Goal: Information Seeking & Learning: Learn about a topic

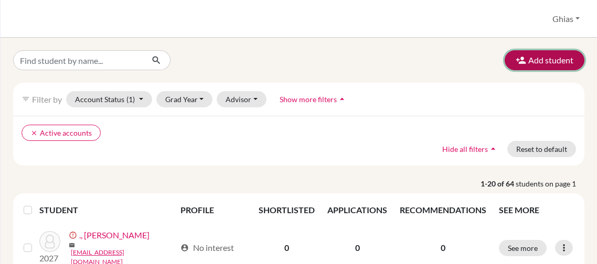
click at [543, 59] on button "Add student" at bounding box center [545, 60] width 80 height 20
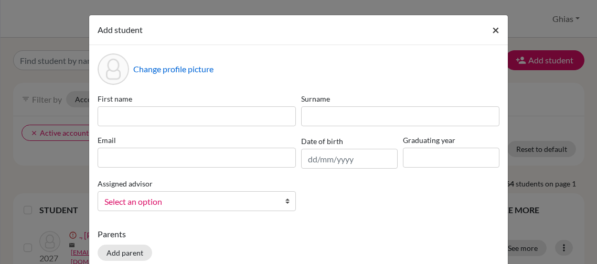
click at [502, 31] on button "×" at bounding box center [496, 29] width 24 height 29
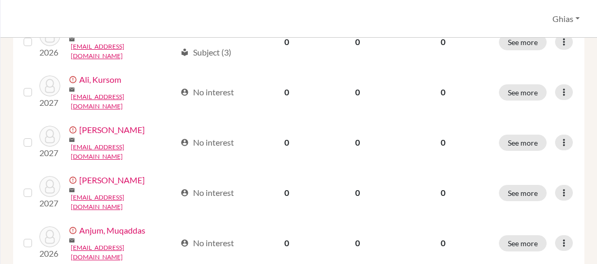
scroll to position [973, 0]
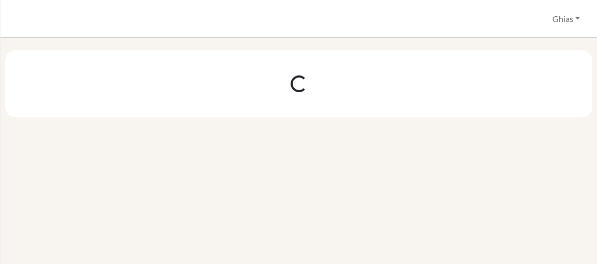
scroll to position [0, 0]
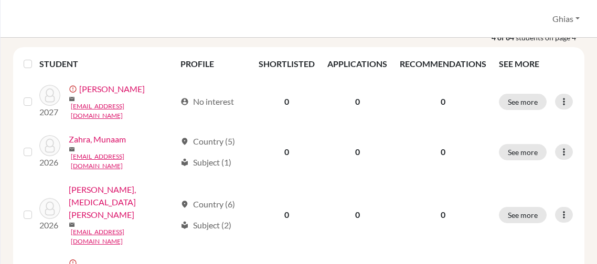
scroll to position [149, 0]
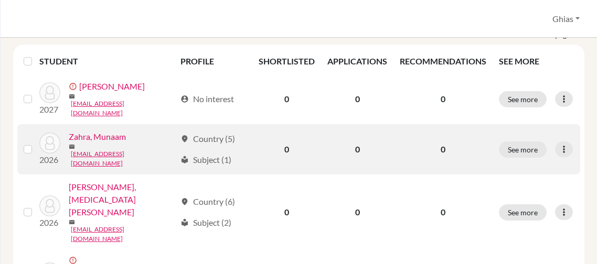
click at [448, 135] on td "0" at bounding box center [442, 149] width 99 height 50
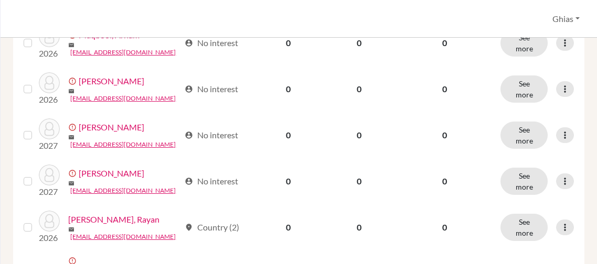
scroll to position [973, 0]
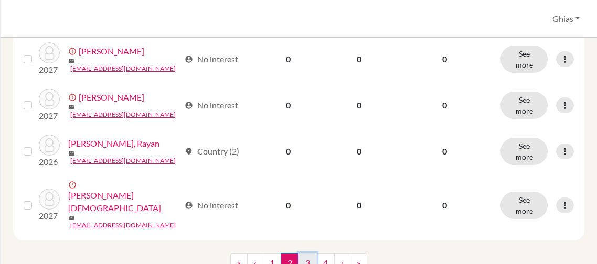
click at [305, 253] on link "3" at bounding box center [307, 263] width 18 height 20
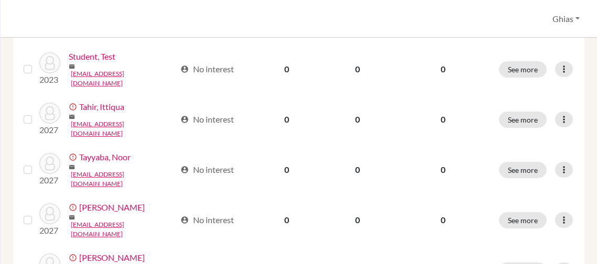
scroll to position [1016, 0]
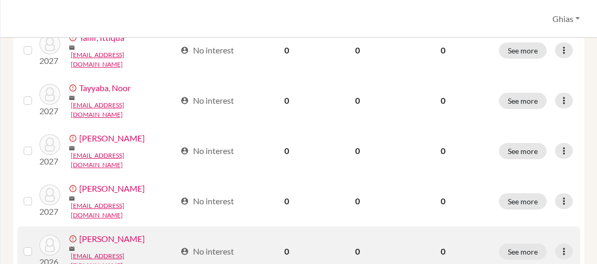
click at [138, 233] on link "Wasif, Muhammad bin" at bounding box center [112, 239] width 66 height 13
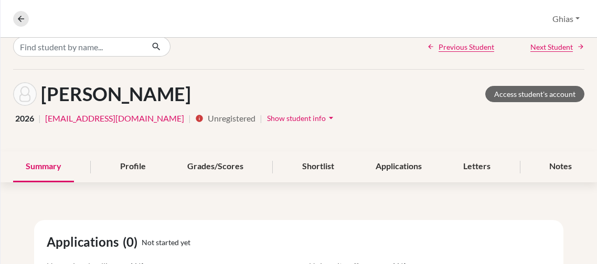
scroll to position [13, 0]
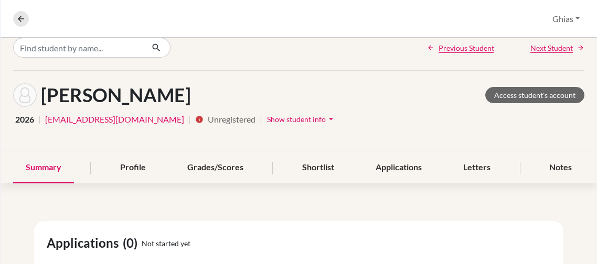
click at [326, 118] on span "Show student info" at bounding box center [296, 119] width 59 height 9
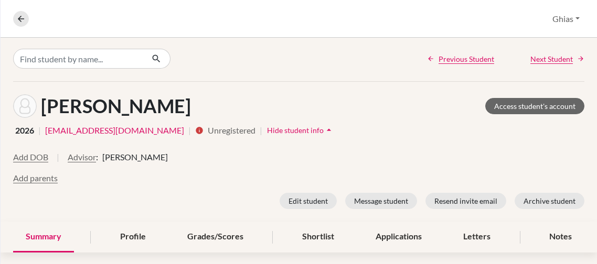
scroll to position [0, 0]
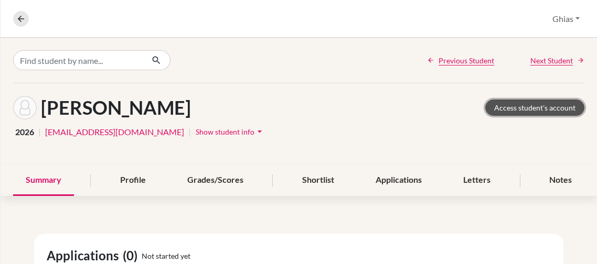
click at [536, 106] on link "Access student's account" at bounding box center [534, 108] width 99 height 16
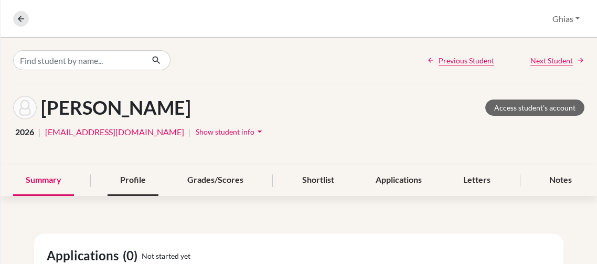
click at [129, 185] on div "Profile" at bounding box center [133, 180] width 51 height 31
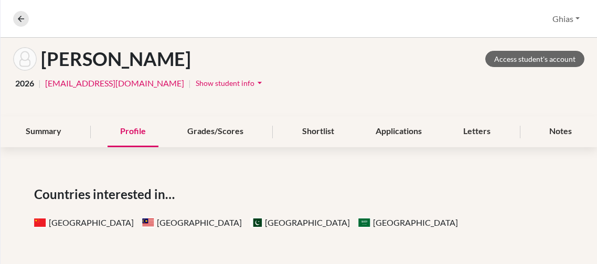
scroll to position [48, 0]
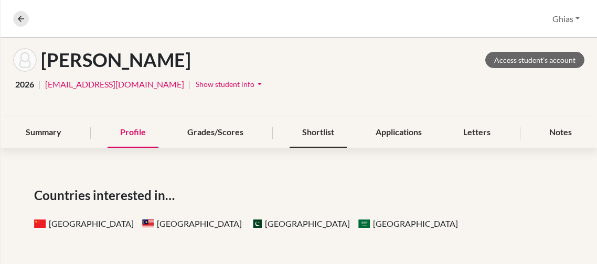
click at [316, 125] on div "Shortlist" at bounding box center [318, 133] width 57 height 31
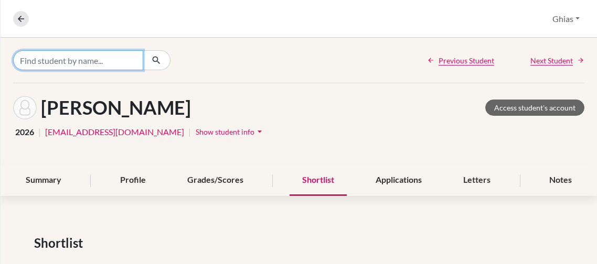
click at [108, 63] on input "Find student by name..." at bounding box center [78, 60] width 130 height 20
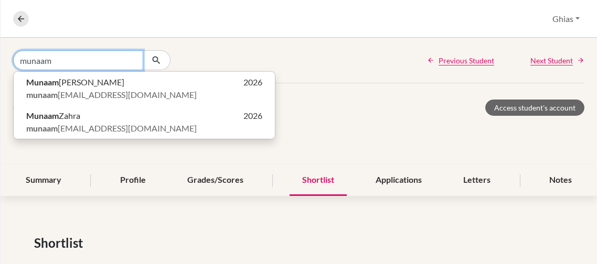
type input "munaam"
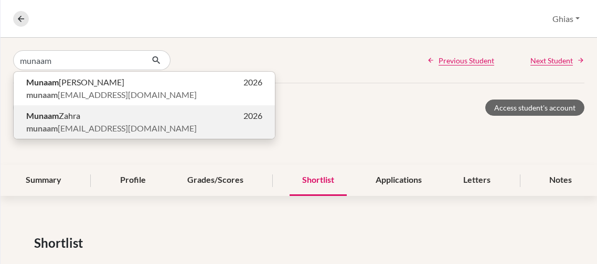
click at [66, 123] on span "munaam zahracc6680@kgsfsd.edu.pk" at bounding box center [111, 128] width 170 height 13
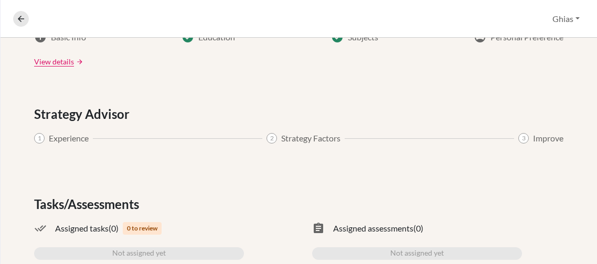
scroll to position [657, 0]
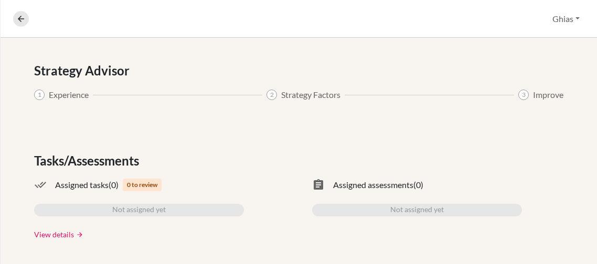
click at [61, 234] on link "View details" at bounding box center [54, 234] width 40 height 11
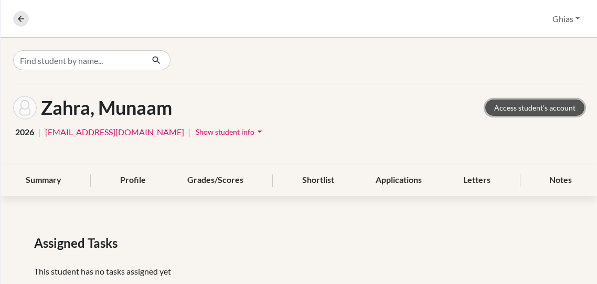
click at [533, 108] on link "Access student's account" at bounding box center [534, 108] width 99 height 16
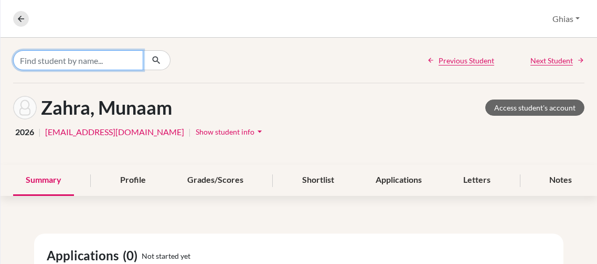
click at [57, 57] on input "Find student by name..." at bounding box center [78, 60] width 130 height 20
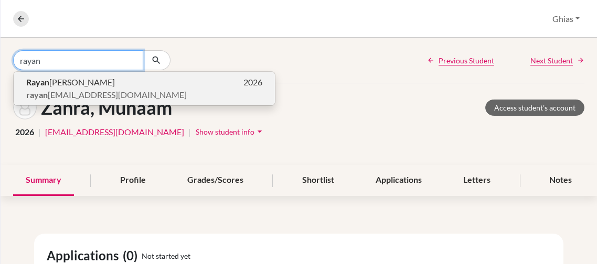
type input "rayan"
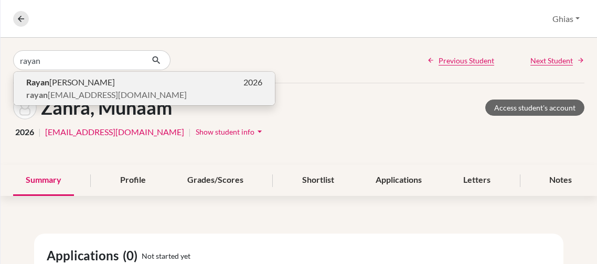
click at [76, 81] on span "Rayan Muzammil" at bounding box center [70, 82] width 89 height 13
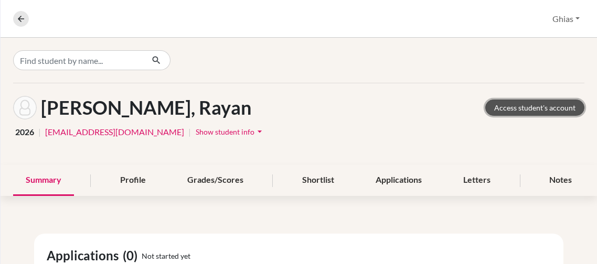
click at [534, 109] on link "Access student's account" at bounding box center [534, 108] width 99 height 16
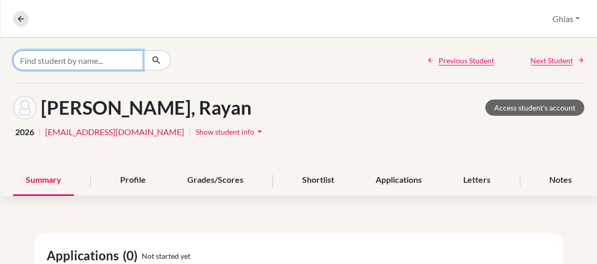
click at [51, 63] on input "Find student by name..." at bounding box center [78, 60] width 130 height 20
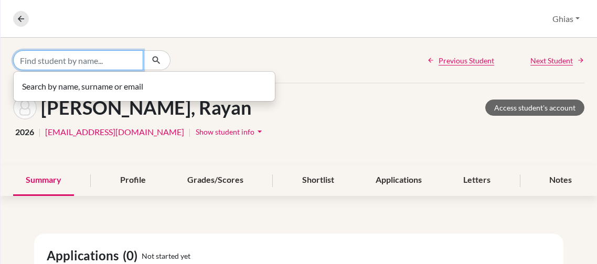
click at [62, 57] on input "Find student by name..." at bounding box center [78, 60] width 130 height 20
type input "fatima"
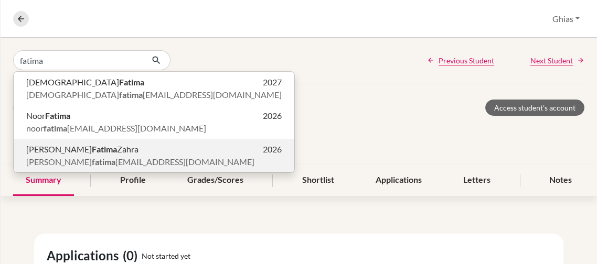
click at [83, 153] on span "[MEDICAL_DATA][PERSON_NAME]" at bounding box center [82, 149] width 112 height 13
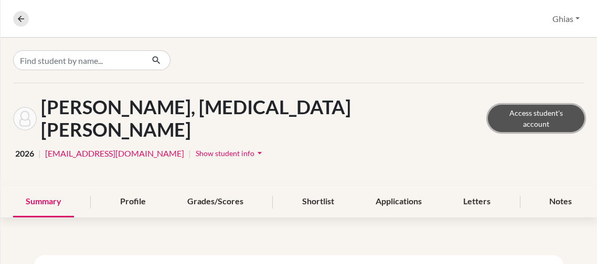
click at [529, 110] on link "Access student's account" at bounding box center [536, 118] width 97 height 27
